Goal: Task Accomplishment & Management: Complete application form

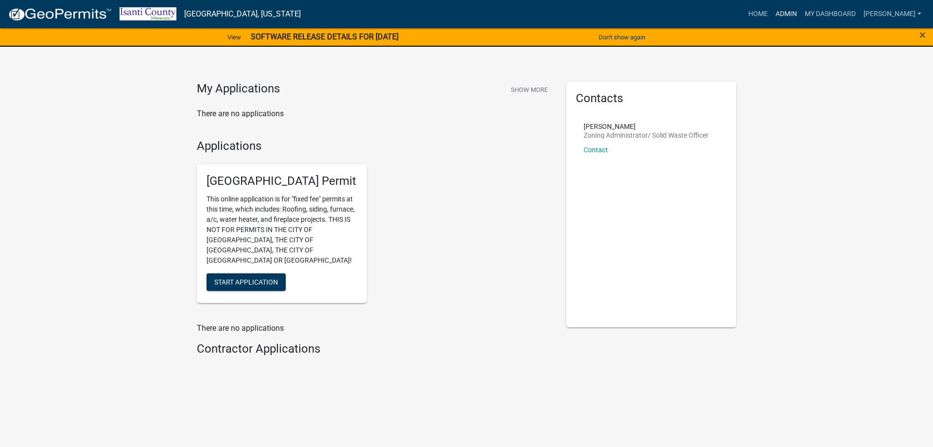
click at [792, 10] on link "Admin" at bounding box center [786, 14] width 29 height 18
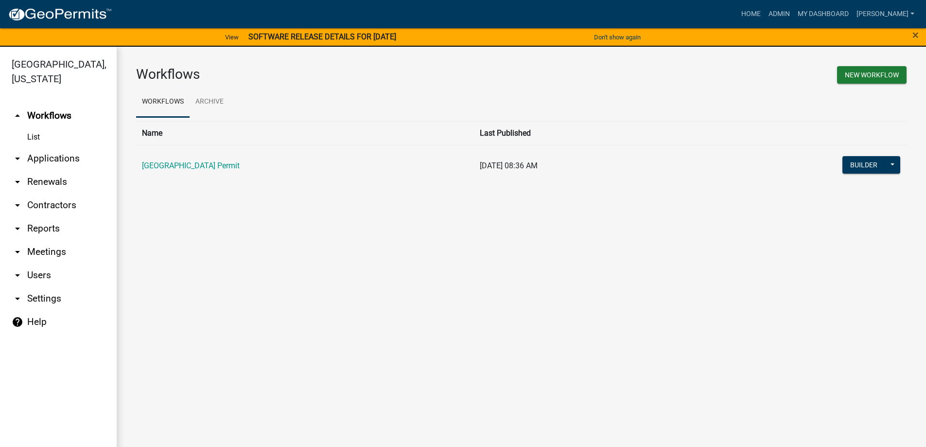
click at [163, 162] on link "[GEOGRAPHIC_DATA] Permit" at bounding box center [191, 165] width 98 height 9
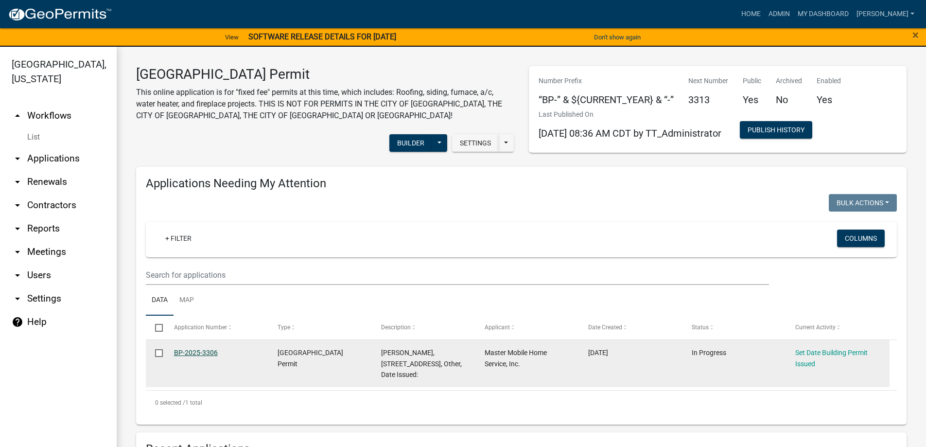
click at [182, 351] on link "BP-2025-3306" at bounding box center [196, 352] width 44 height 8
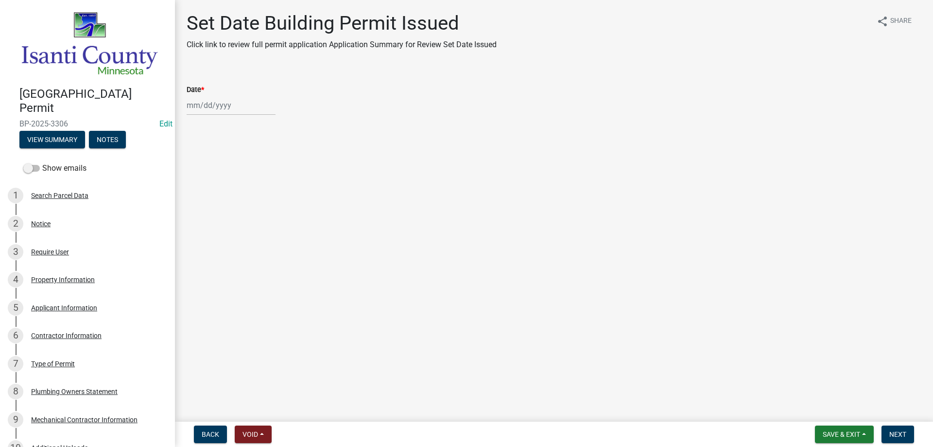
click at [245, 104] on div at bounding box center [231, 105] width 89 height 20
select select "9"
select select "2025"
click at [227, 203] on div "24" at bounding box center [228, 204] width 16 height 16
type input "[DATE]"
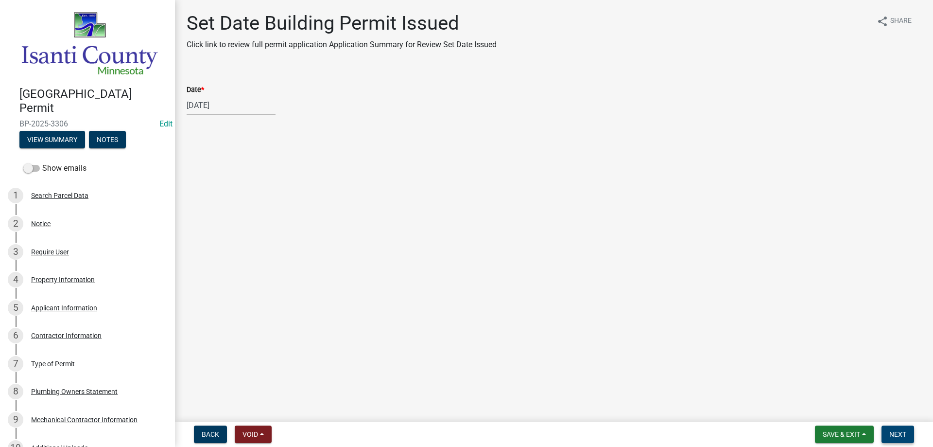
click at [892, 432] on span "Next" at bounding box center [897, 434] width 17 height 8
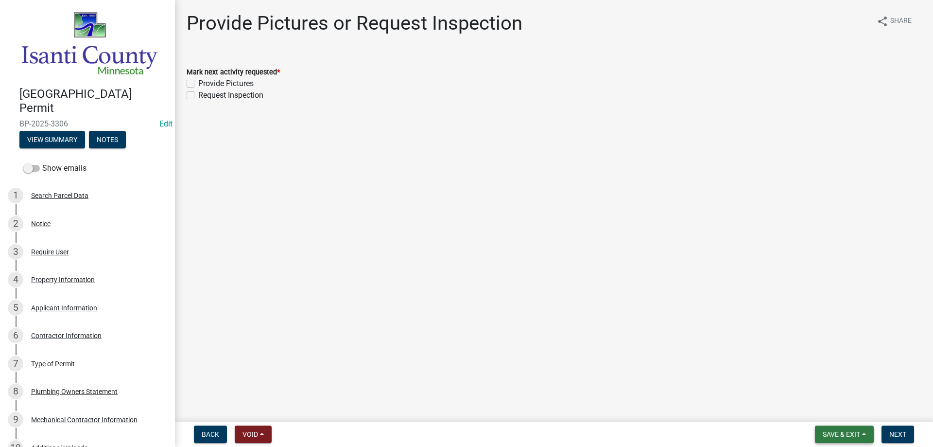
click at [853, 434] on span "Save & Exit" at bounding box center [841, 434] width 37 height 8
click at [838, 409] on button "Save & Exit" at bounding box center [835, 408] width 78 height 23
